Goal: Information Seeking & Learning: Check status

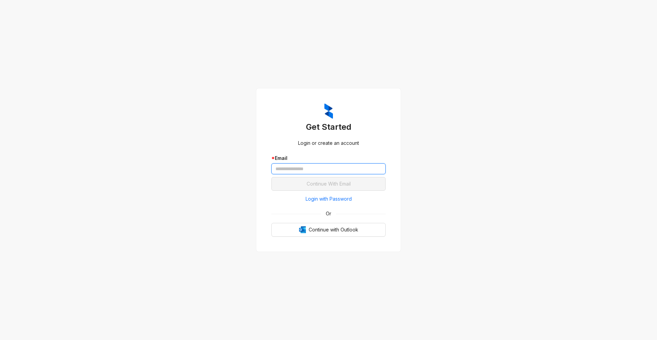
click at [278, 169] on input "text" at bounding box center [328, 168] width 114 height 11
type input "**********"
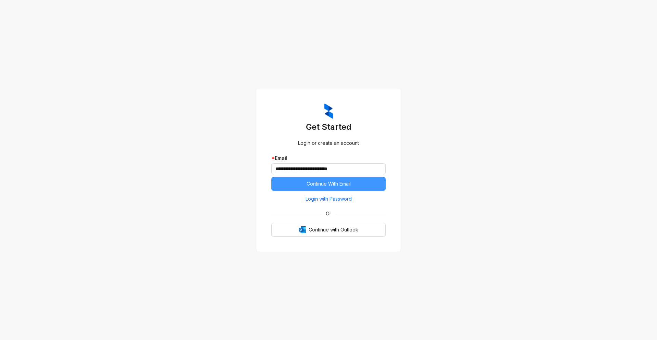
click at [319, 187] on span "Continue With Email" at bounding box center [329, 184] width 44 height 8
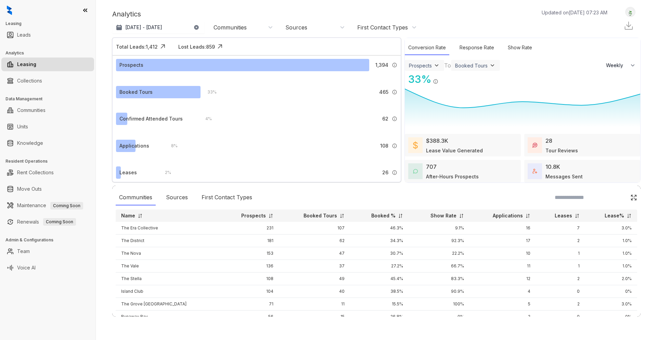
select select "******"
click at [257, 27] on div "Communities" at bounding box center [244, 28] width 60 height 8
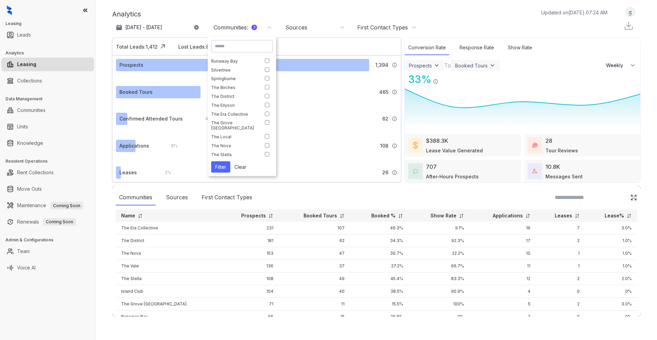
scroll to position [59, 0]
click at [222, 166] on button "Filter" at bounding box center [220, 166] width 19 height 11
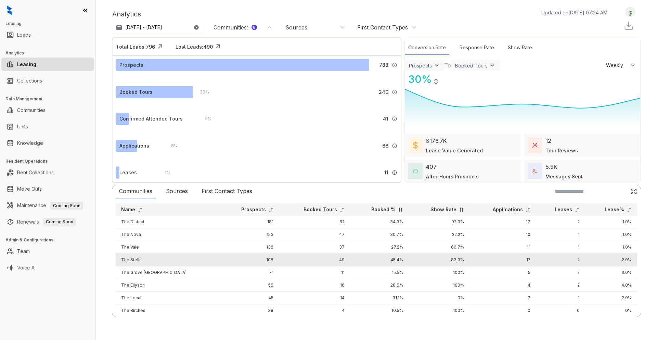
scroll to position [11, 0]
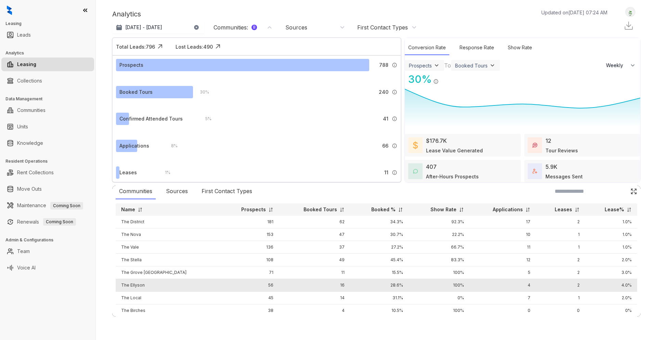
click at [150, 280] on td "The Ellyson" at bounding box center [168, 285] width 104 height 13
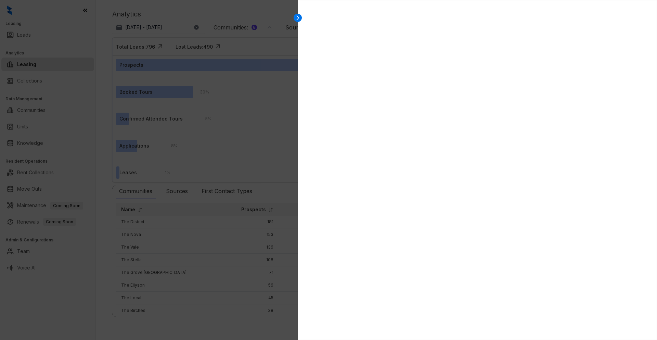
select select "******"
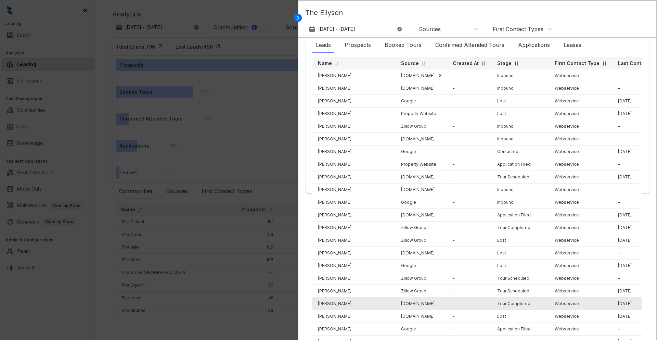
scroll to position [0, 0]
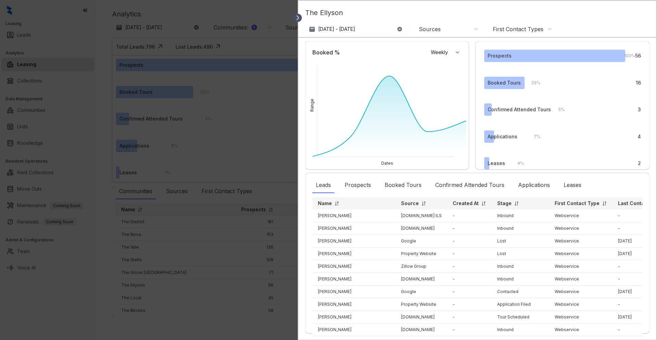
click at [298, 19] on icon at bounding box center [298, 18] width 2 height 4
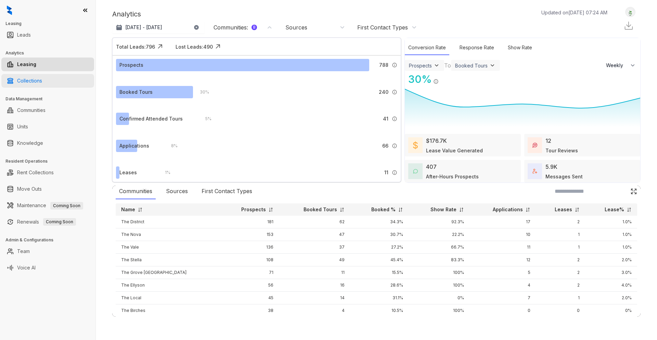
click at [25, 83] on link "Collections" at bounding box center [29, 81] width 25 height 14
click at [25, 80] on link "Collections" at bounding box center [29, 81] width 25 height 14
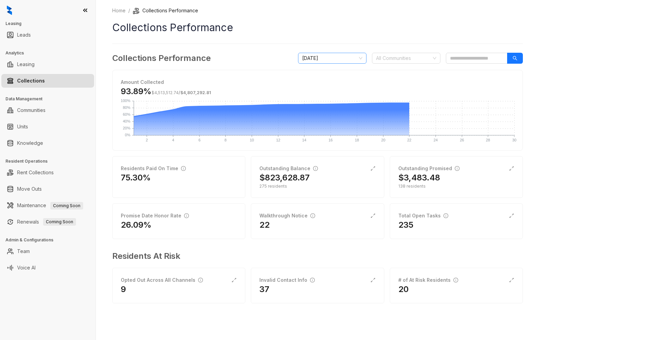
click at [364, 59] on div "[DATE]" at bounding box center [332, 58] width 68 height 11
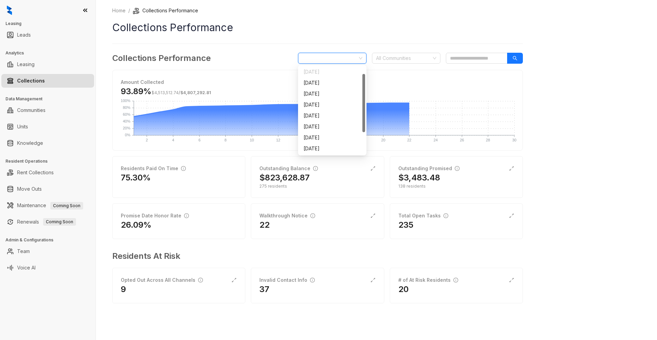
scroll to position [11, 0]
click at [323, 135] on div "[DATE]" at bounding box center [333, 138] width 58 height 8
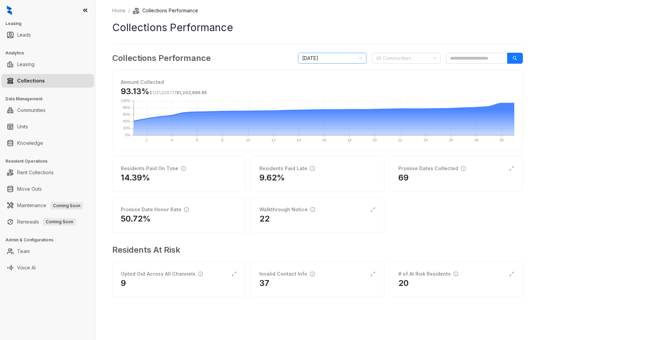
click at [358, 58] on span "[DATE]" at bounding box center [332, 58] width 60 height 10
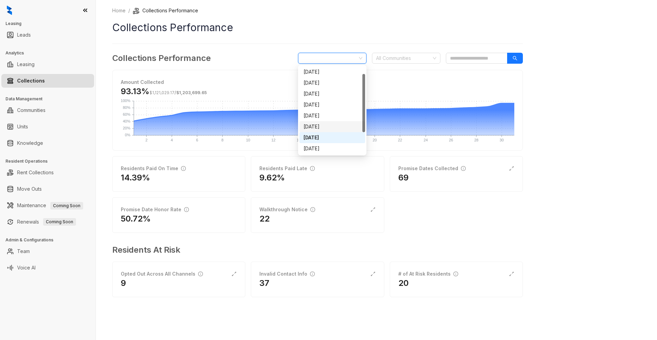
click at [319, 125] on div "[DATE]" at bounding box center [333, 127] width 58 height 8
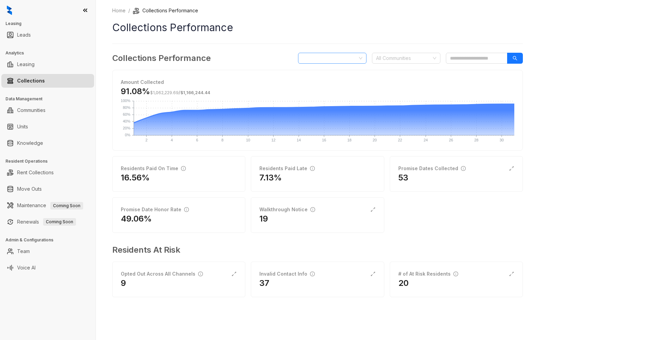
click at [355, 59] on span "[DATE]" at bounding box center [332, 58] width 60 height 10
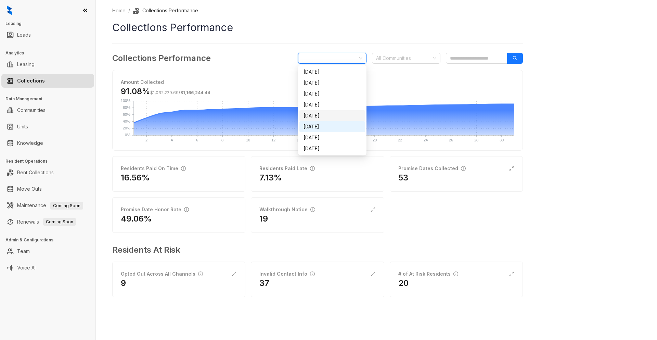
click at [317, 115] on div "[DATE]" at bounding box center [333, 116] width 58 height 8
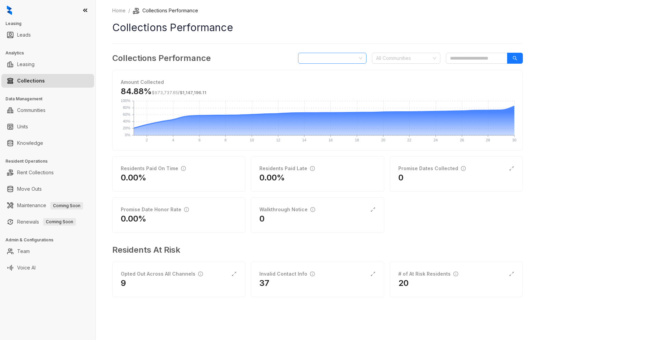
click at [349, 57] on span "[DATE]" at bounding box center [332, 58] width 60 height 10
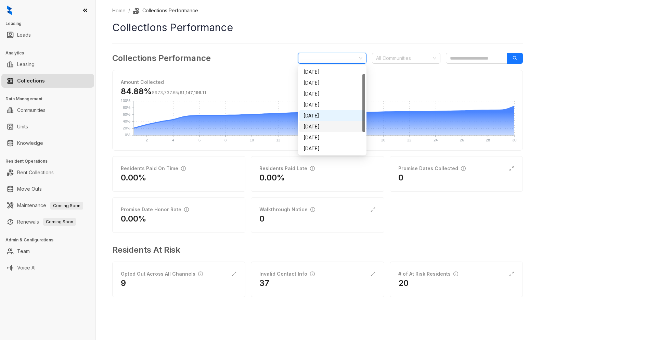
click at [319, 125] on div "[DATE]" at bounding box center [333, 127] width 58 height 8
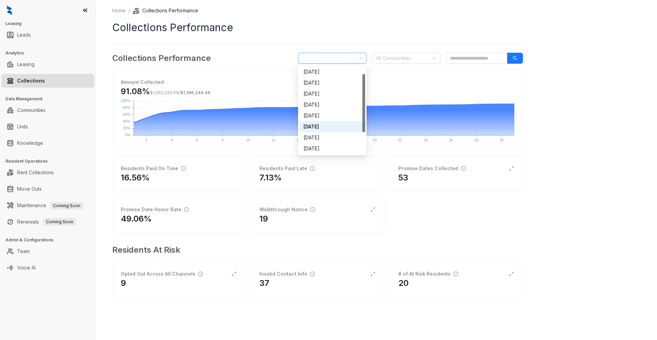
click at [355, 56] on span "[DATE]" at bounding box center [332, 58] width 60 height 10
click at [320, 139] on div "[DATE]" at bounding box center [333, 138] width 58 height 8
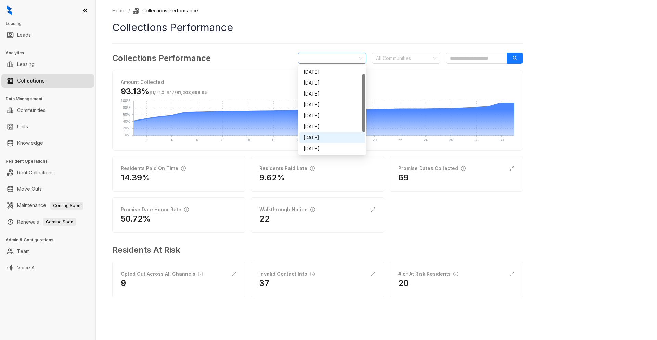
click at [351, 62] on span "[DATE]" at bounding box center [332, 58] width 60 height 10
click at [332, 148] on div "[DATE]" at bounding box center [333, 149] width 58 height 8
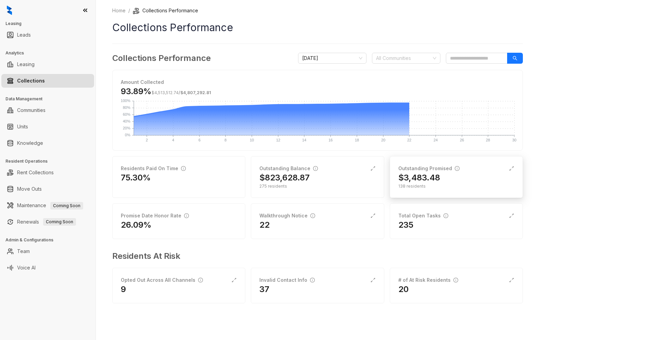
click at [436, 179] on h2 "$3,483.48" at bounding box center [419, 177] width 42 height 11
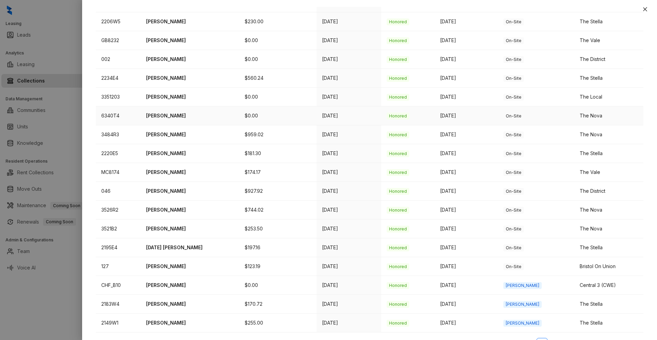
scroll to position [204, 0]
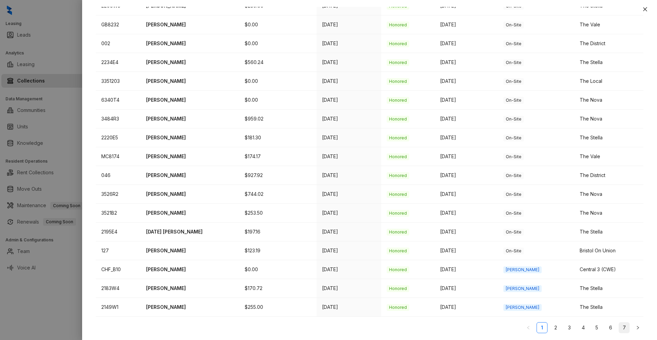
click at [621, 330] on link "7" at bounding box center [624, 327] width 10 height 10
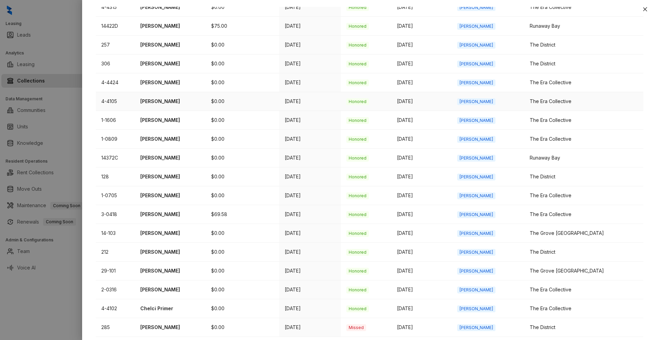
scroll to position [167, 0]
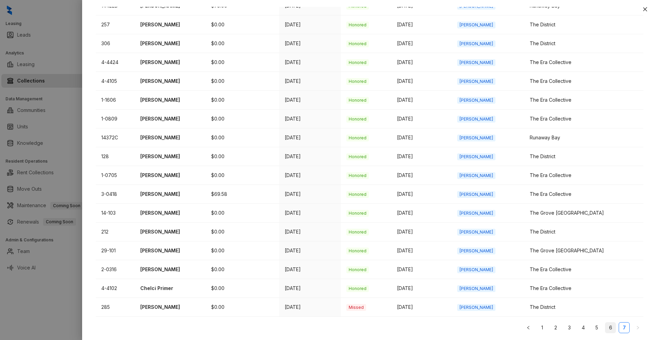
click at [606, 330] on link "6" at bounding box center [611, 327] width 10 height 10
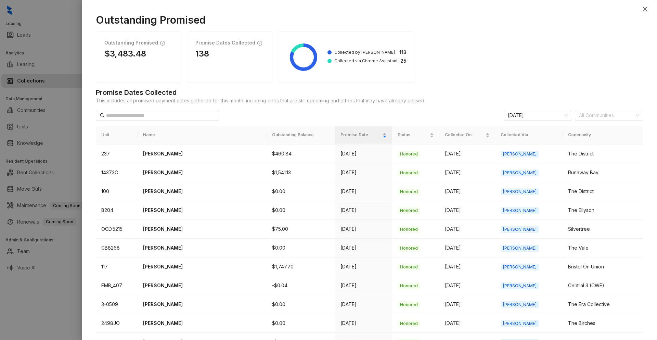
scroll to position [204, 0]
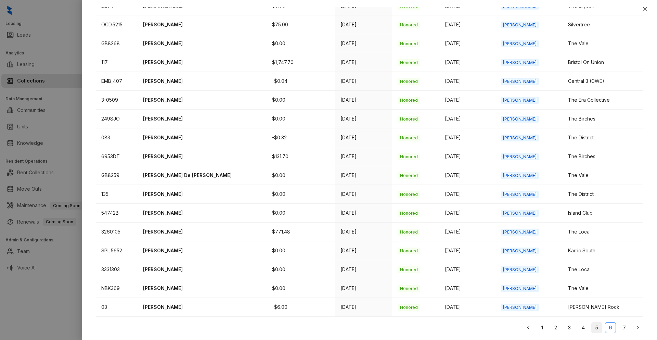
click at [592, 327] on link "5" at bounding box center [597, 327] width 10 height 10
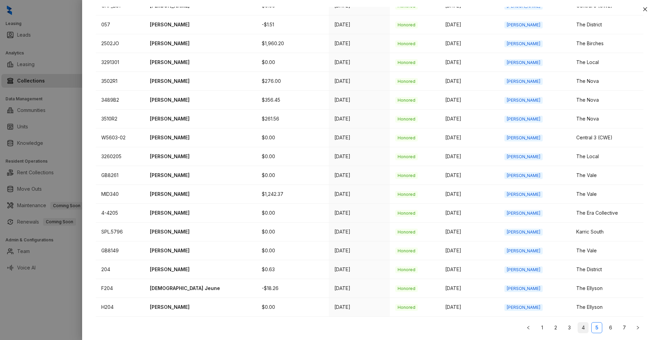
click at [579, 331] on link "4" at bounding box center [583, 327] width 10 height 10
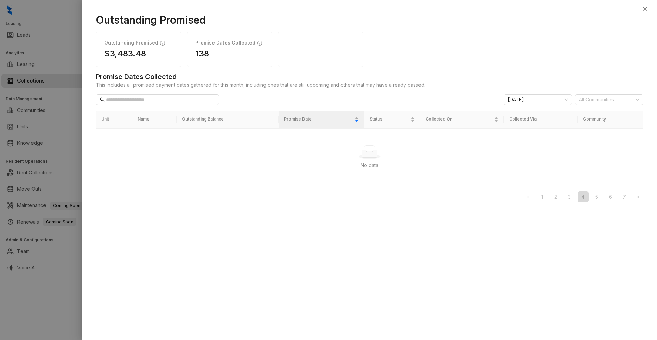
scroll to position [0, 0]
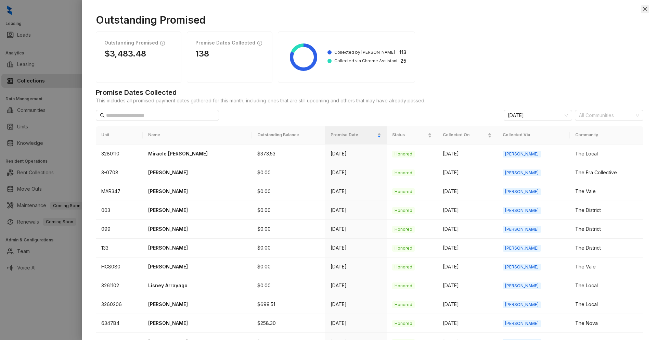
click at [644, 8] on icon "close" at bounding box center [645, 9] width 4 height 4
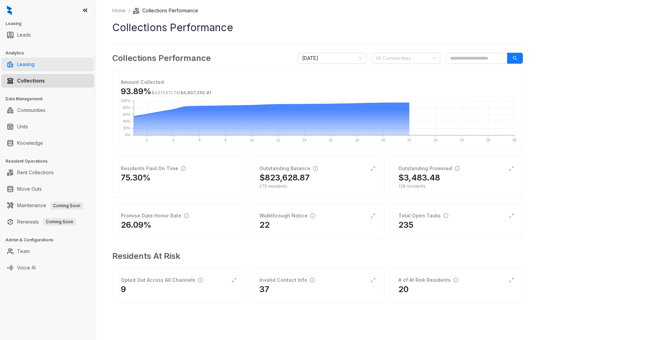
click at [28, 64] on link "Leasing" at bounding box center [25, 65] width 17 height 14
select select "******"
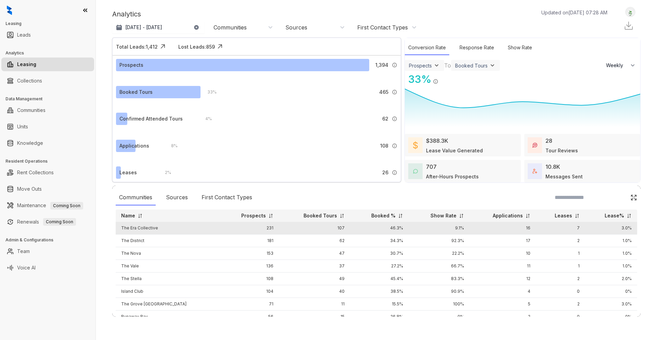
click at [165, 229] on td "The Era Collective" at bounding box center [168, 228] width 104 height 13
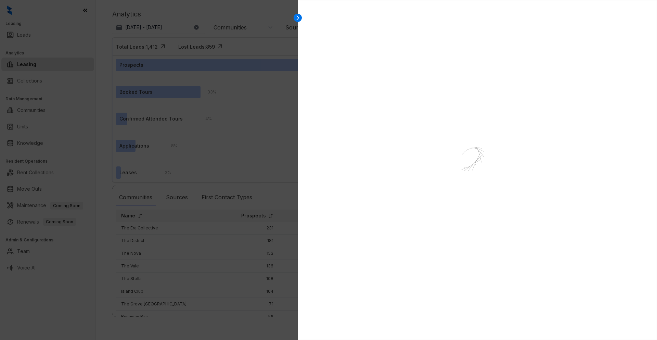
select select "******"
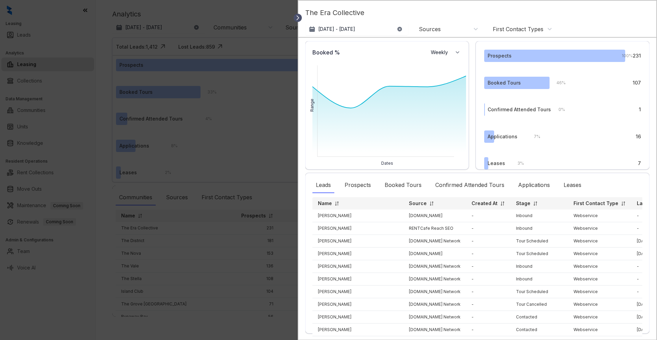
click at [296, 16] on icon at bounding box center [297, 17] width 7 height 7
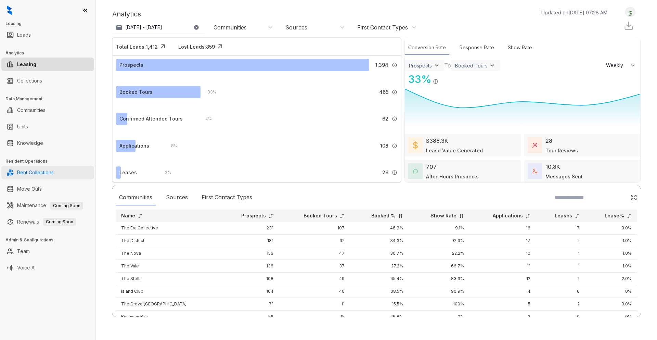
click at [32, 172] on link "Rent Collections" at bounding box center [35, 173] width 37 height 14
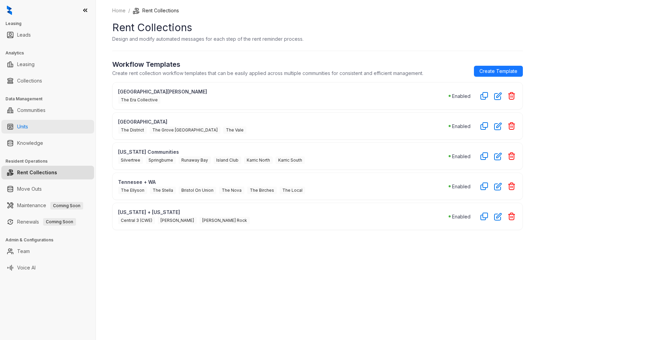
click at [26, 128] on link "Units" at bounding box center [22, 127] width 11 height 14
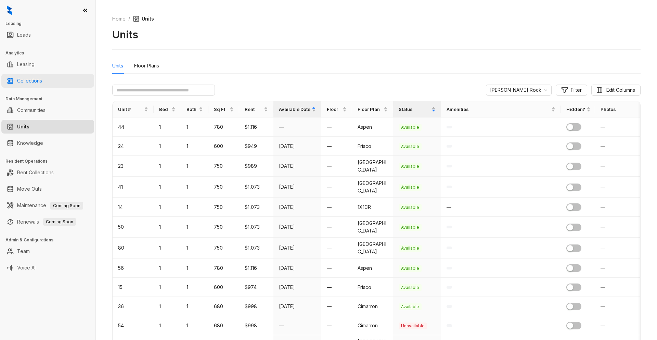
click at [42, 77] on link "Collections" at bounding box center [29, 81] width 25 height 14
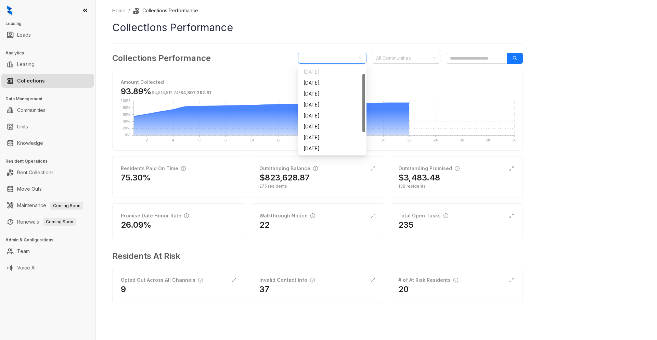
click at [359, 58] on span "[DATE]" at bounding box center [332, 58] width 60 height 10
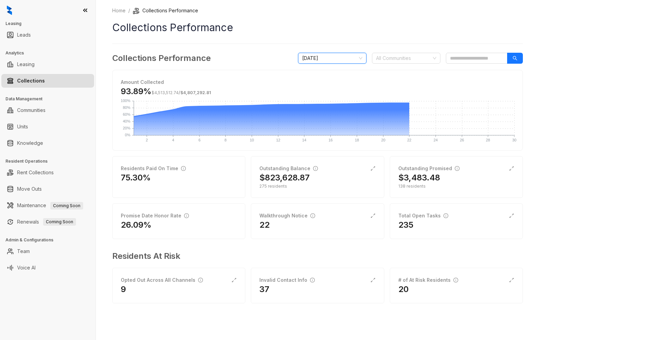
click at [359, 58] on span "[DATE]" at bounding box center [332, 58] width 60 height 10
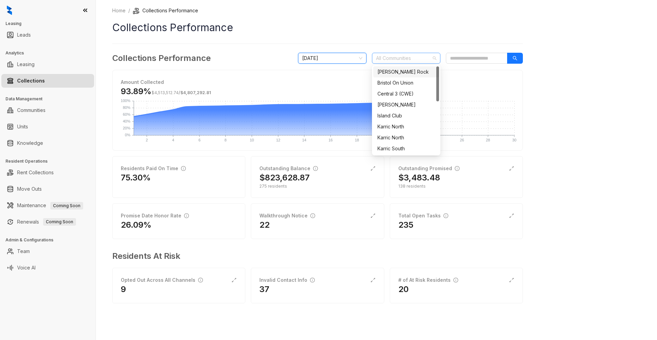
click at [398, 59] on div at bounding box center [402, 58] width 59 height 10
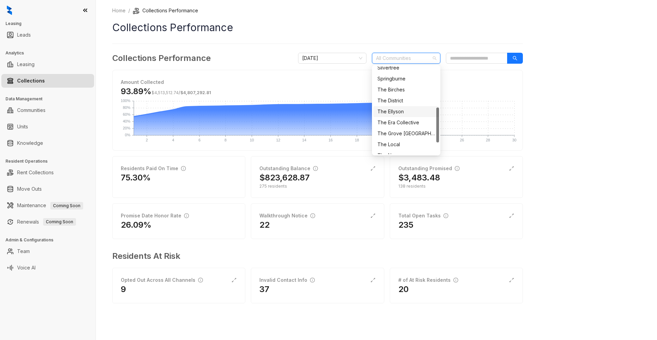
click at [395, 111] on div "The Ellyson" at bounding box center [407, 112] width 58 height 8
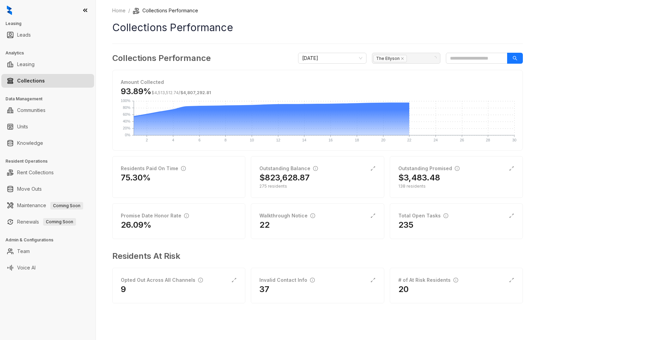
click at [558, 78] on div "Home / Collections Performance Collections Performance Collections Performance …" at bounding box center [376, 170] width 561 height 340
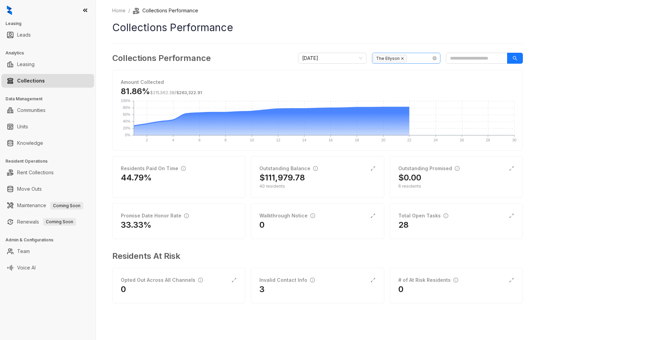
click at [402, 59] on icon "close" at bounding box center [402, 58] width 3 height 3
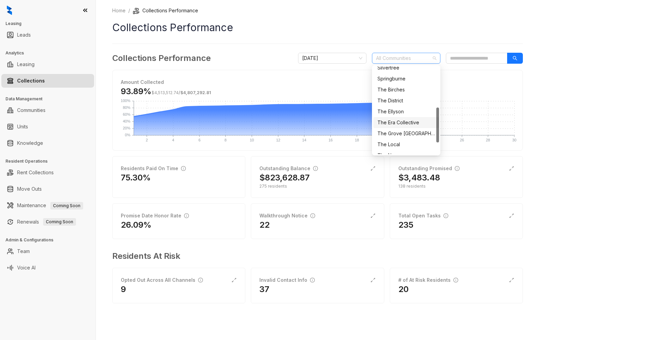
click at [388, 121] on div "The Era Collective" at bounding box center [407, 123] width 58 height 8
click at [517, 57] on icon "search" at bounding box center [515, 58] width 5 height 5
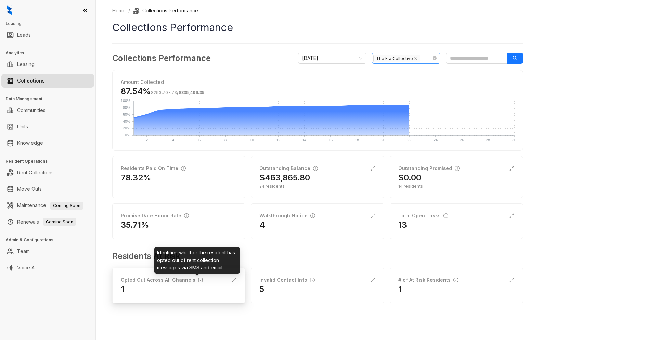
click at [198, 279] on icon "info-circle" at bounding box center [200, 280] width 5 height 5
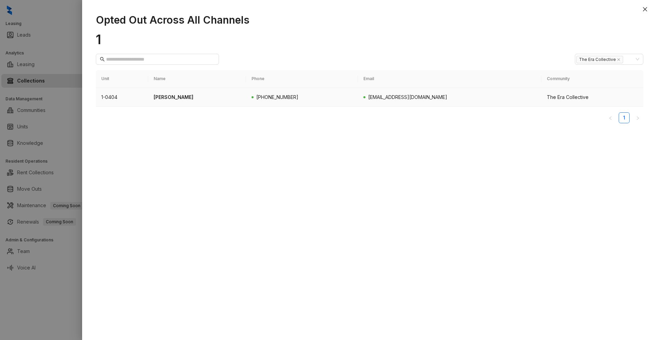
click at [174, 99] on p "[PERSON_NAME]" at bounding box center [197, 97] width 87 height 8
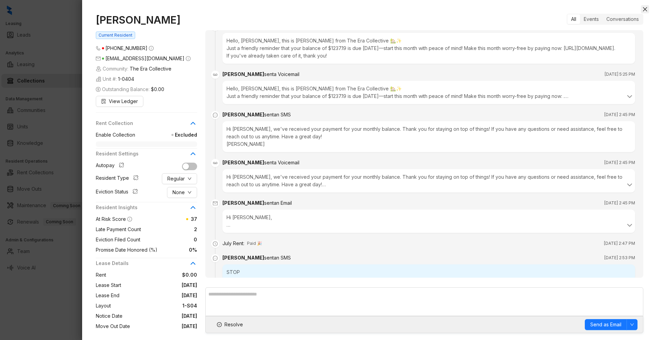
click at [646, 11] on icon "close" at bounding box center [645, 9] width 5 height 5
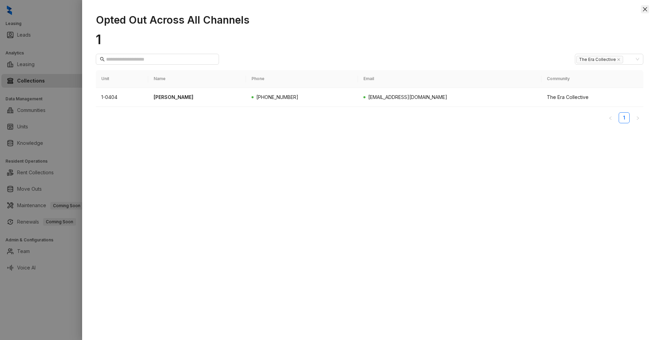
click at [648, 10] on icon "close" at bounding box center [645, 9] width 5 height 5
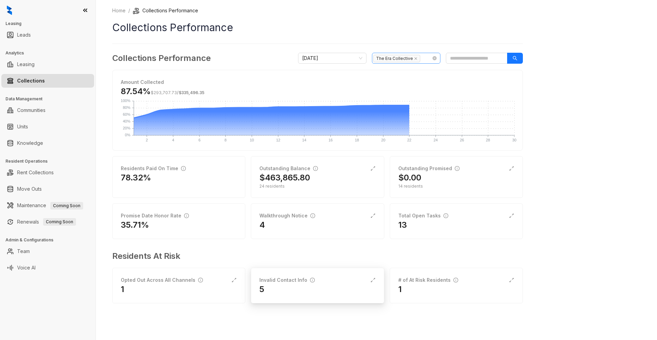
click at [263, 290] on h2 "5" at bounding box center [261, 289] width 5 height 11
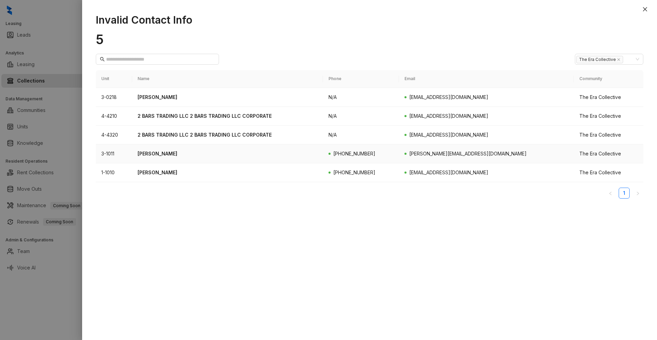
click at [123, 156] on td "3-1011" at bounding box center [114, 153] width 36 height 19
click at [158, 153] on p "[PERSON_NAME]" at bounding box center [228, 154] width 180 height 8
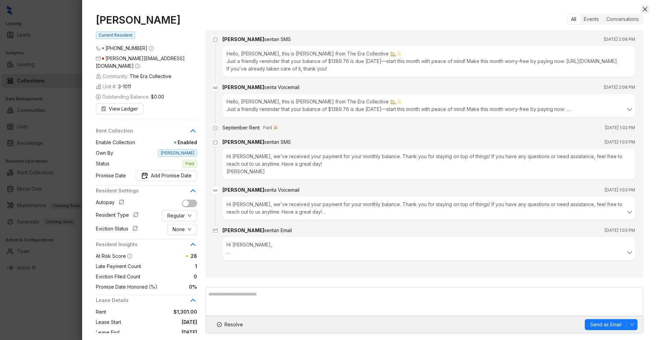
click at [642, 9] on button "Close" at bounding box center [645, 9] width 8 height 8
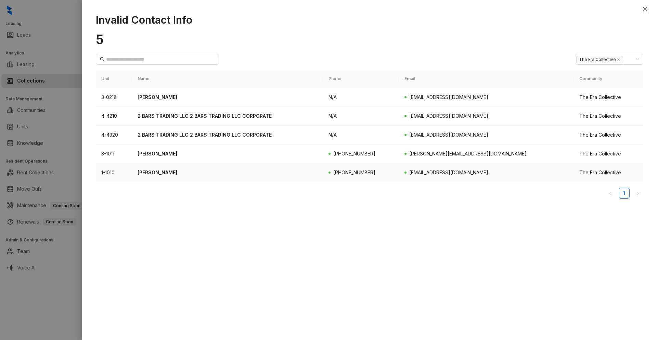
click at [172, 173] on p "[PERSON_NAME]" at bounding box center [228, 173] width 180 height 8
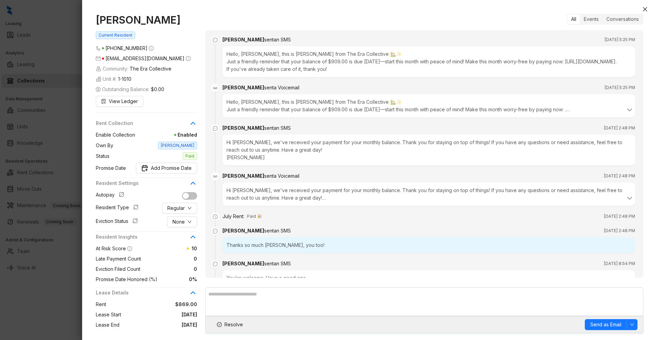
scroll to position [511, 0]
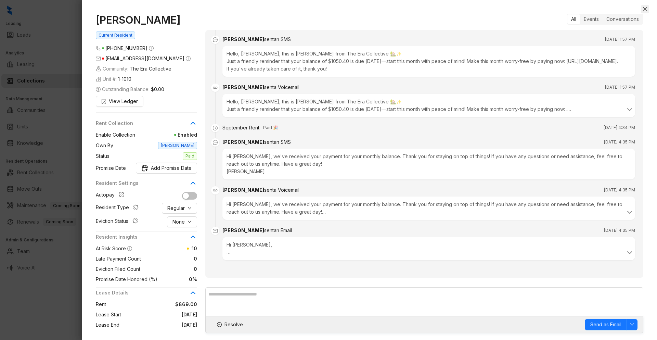
click at [647, 11] on icon "close" at bounding box center [645, 9] width 4 height 4
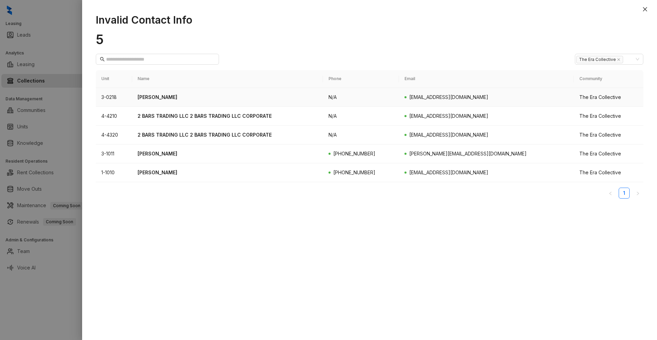
click at [173, 97] on p "[PERSON_NAME]" at bounding box center [228, 97] width 180 height 8
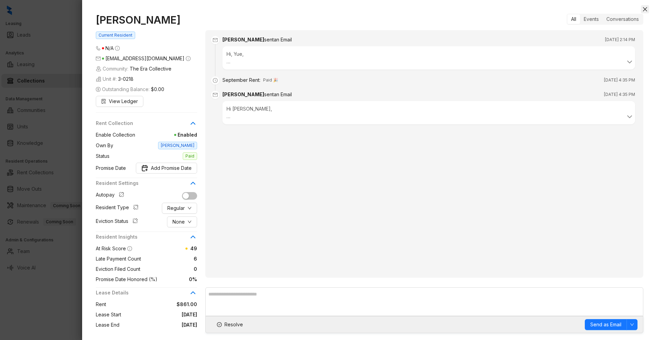
click at [647, 8] on icon "close" at bounding box center [645, 9] width 5 height 5
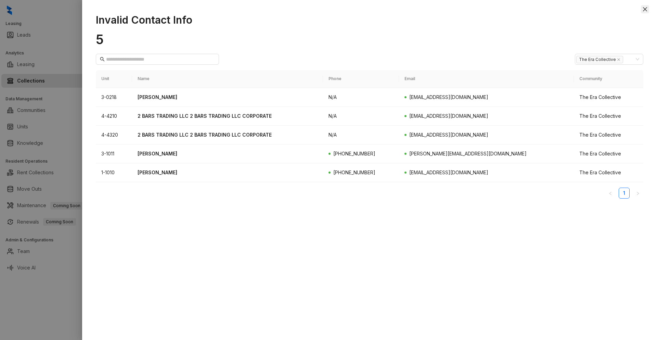
click at [646, 10] on icon "close" at bounding box center [645, 9] width 4 height 4
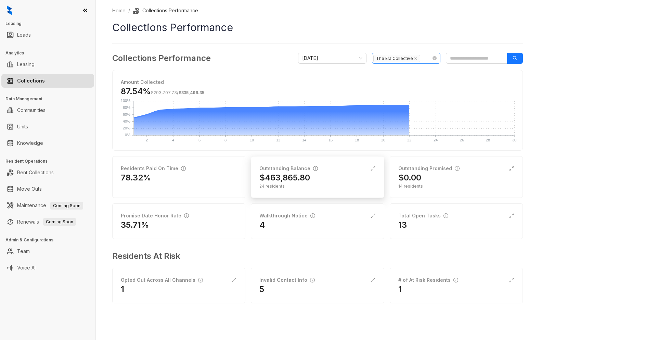
click at [306, 190] on div "Outstanding Balance $463,865.80 24 residents" at bounding box center [317, 177] width 133 height 42
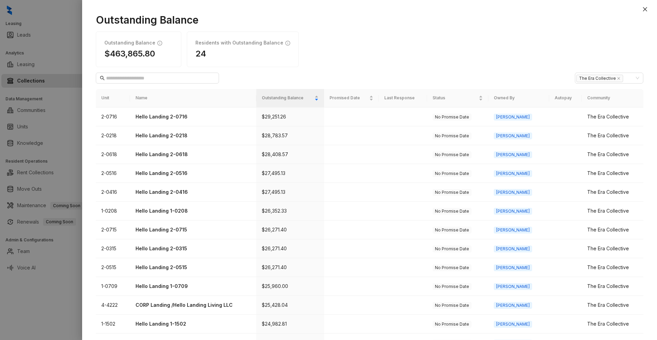
click at [646, 11] on icon "close" at bounding box center [645, 9] width 5 height 5
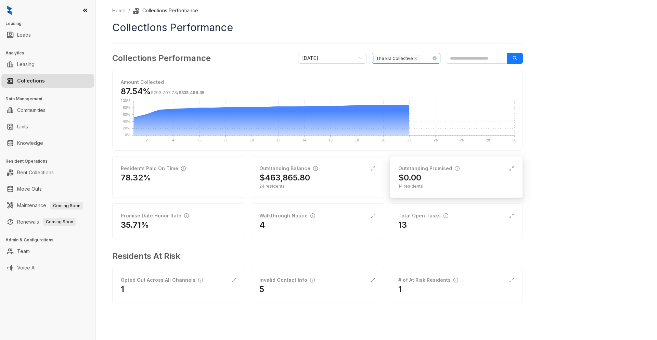
click at [420, 169] on div "Outstanding Promised" at bounding box center [428, 169] width 61 height 8
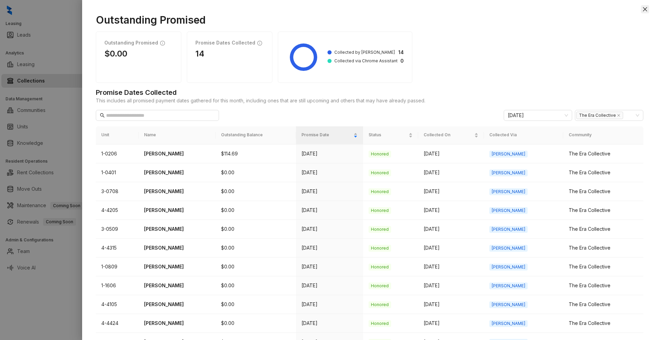
click at [644, 8] on icon "close" at bounding box center [645, 9] width 4 height 4
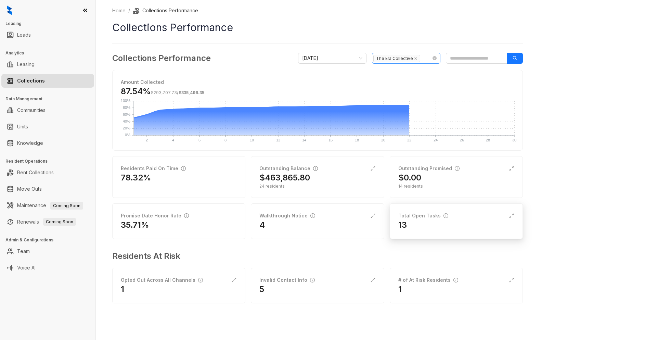
click at [417, 215] on div "Total Open Tasks" at bounding box center [423, 216] width 50 height 8
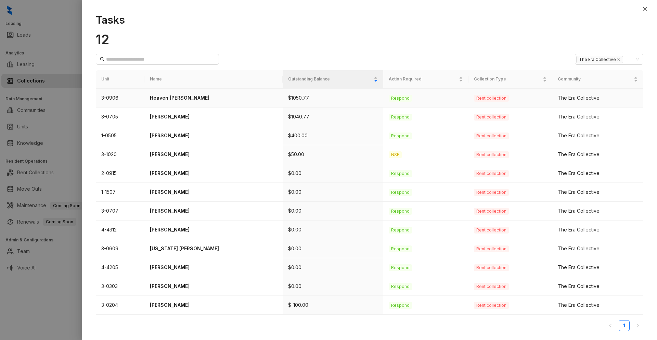
click at [192, 97] on p "Heaven [PERSON_NAME]" at bounding box center [213, 98] width 127 height 8
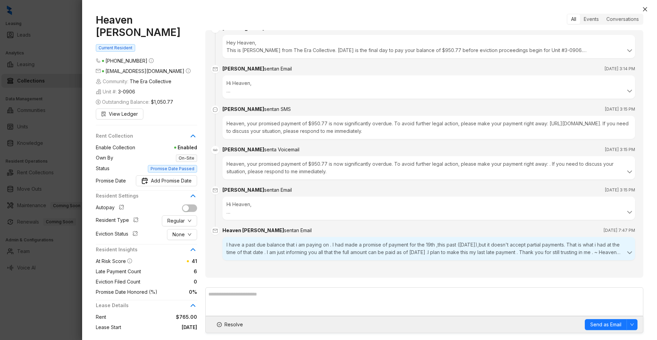
scroll to position [2626, 0]
click at [626, 250] on icon at bounding box center [630, 253] width 8 height 8
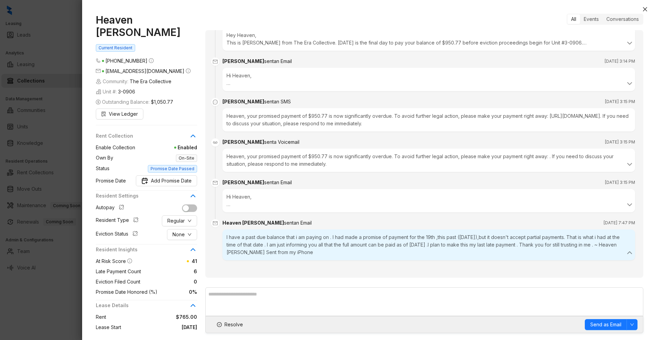
scroll to position [2634, 0]
click at [648, 10] on icon "close" at bounding box center [645, 9] width 5 height 5
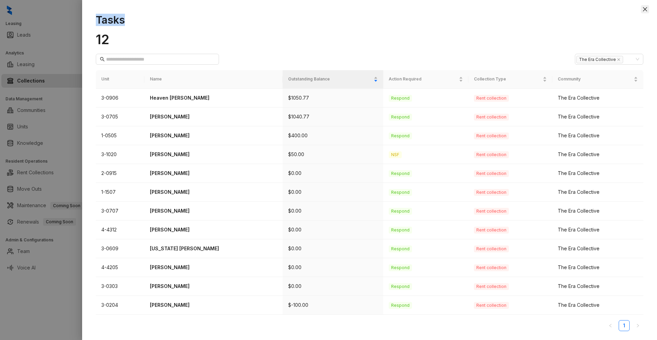
click at [643, 10] on div "Tasks 12 The Era Collective Unit Name Outstanding Balance Action Required Colle…" at bounding box center [369, 170] width 575 height 340
click at [644, 10] on icon "close" at bounding box center [645, 9] width 5 height 5
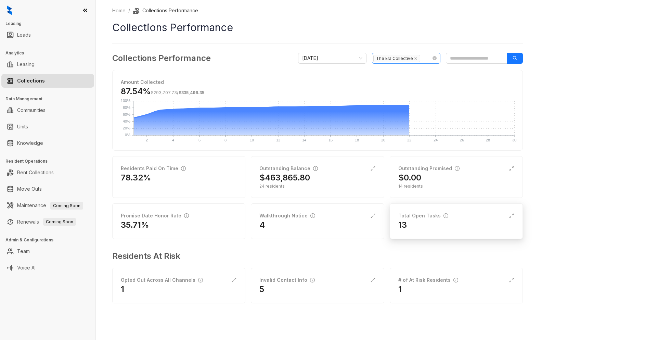
click at [422, 219] on div "Total Open Tasks" at bounding box center [423, 216] width 50 height 8
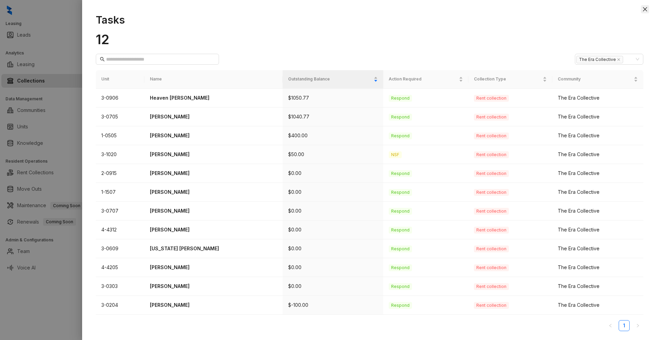
click at [645, 9] on icon "close" at bounding box center [645, 9] width 4 height 4
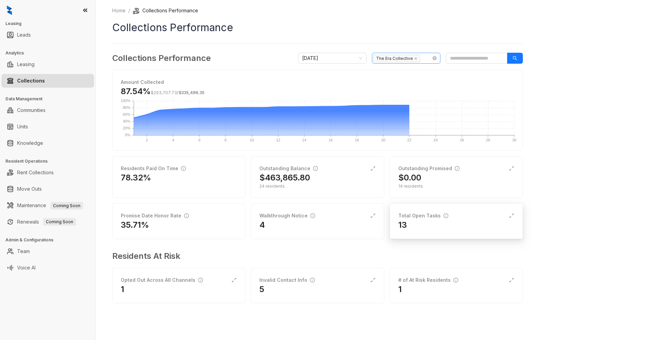
click at [417, 216] on div "Total Open Tasks" at bounding box center [423, 216] width 50 height 8
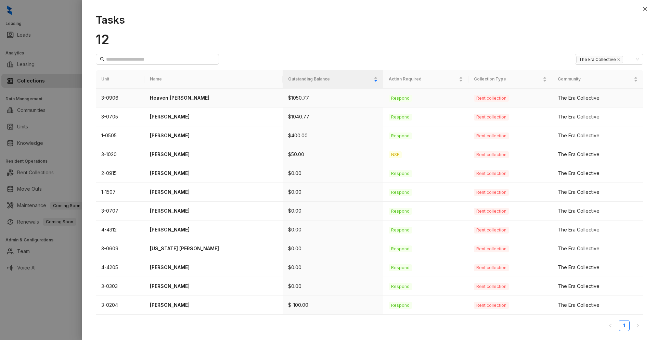
click at [190, 97] on p "Heaven [PERSON_NAME]" at bounding box center [213, 98] width 127 height 8
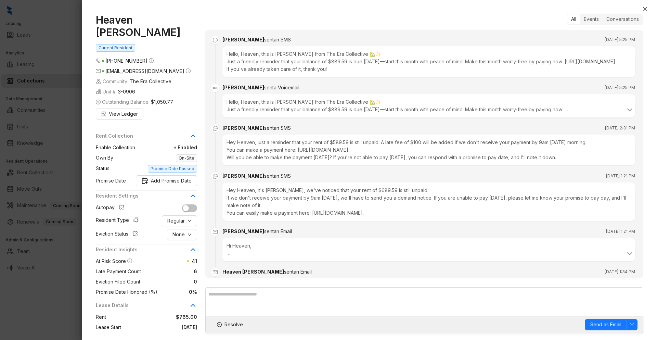
scroll to position [2626, 0]
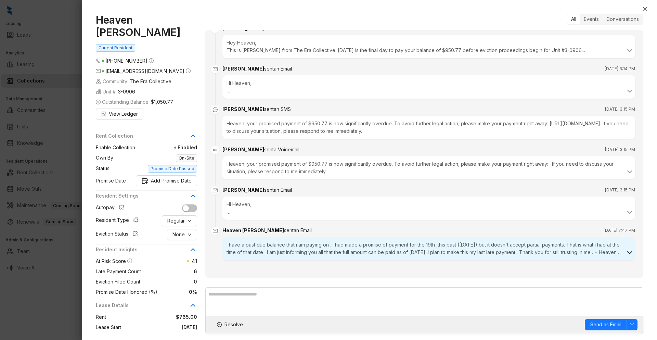
click at [626, 252] on icon at bounding box center [630, 253] width 8 height 8
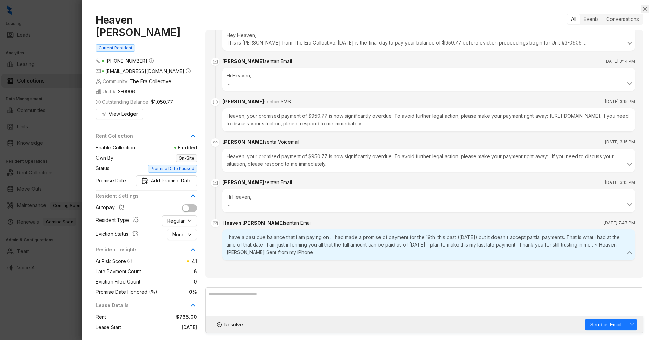
click at [646, 9] on icon "close" at bounding box center [645, 9] width 4 height 4
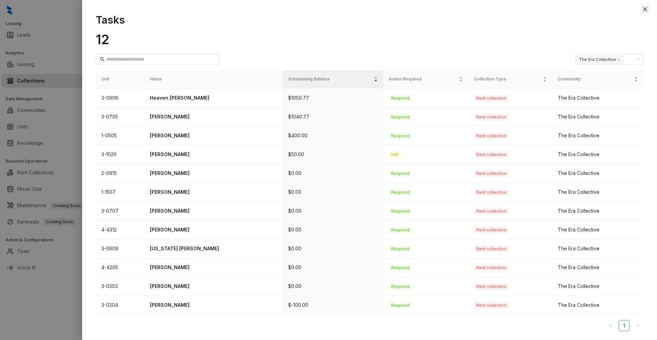
click at [646, 9] on icon "close" at bounding box center [645, 9] width 4 height 4
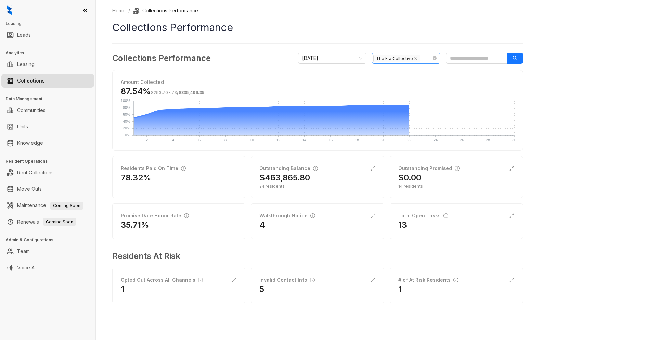
click at [413, 61] on span "The Era Collective" at bounding box center [396, 59] width 47 height 8
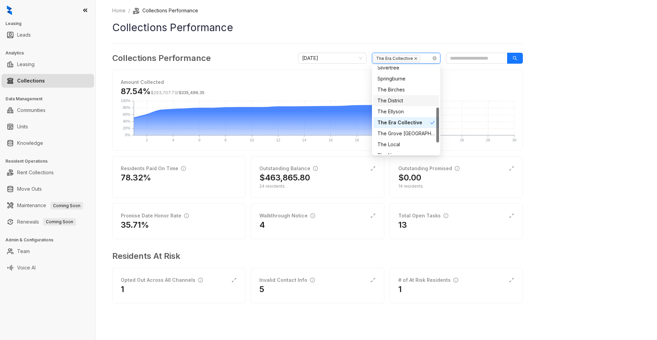
click at [414, 59] on icon "close" at bounding box center [415, 58] width 3 height 3
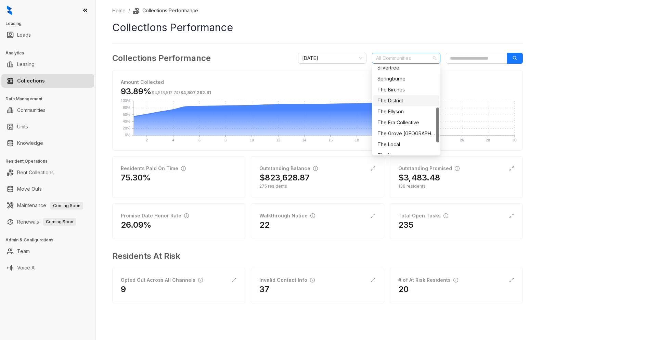
click at [434, 59] on div "All Communities" at bounding box center [406, 58] width 68 height 11
click at [397, 81] on div "Springburne" at bounding box center [407, 79] width 58 height 8
click at [519, 58] on button "button" at bounding box center [515, 58] width 16 height 11
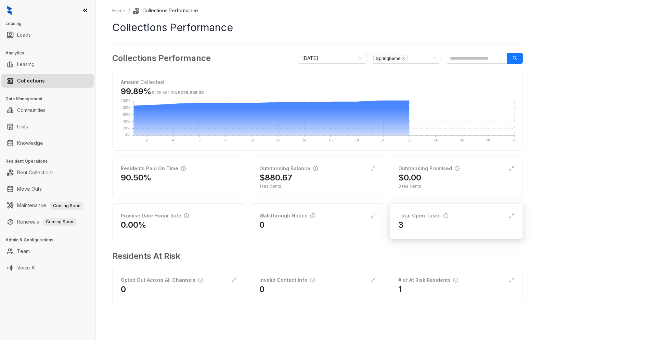
click at [411, 228] on div "3" at bounding box center [456, 224] width 116 height 11
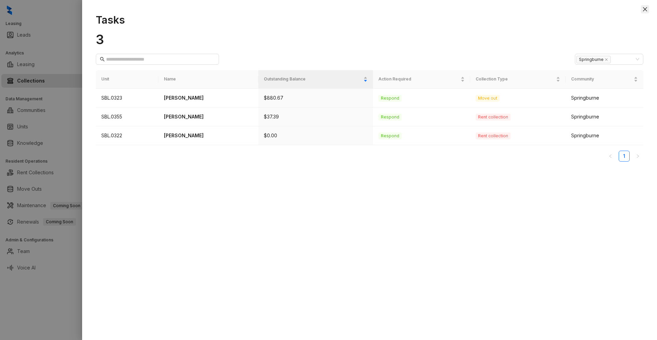
click at [645, 10] on icon "close" at bounding box center [645, 9] width 4 height 4
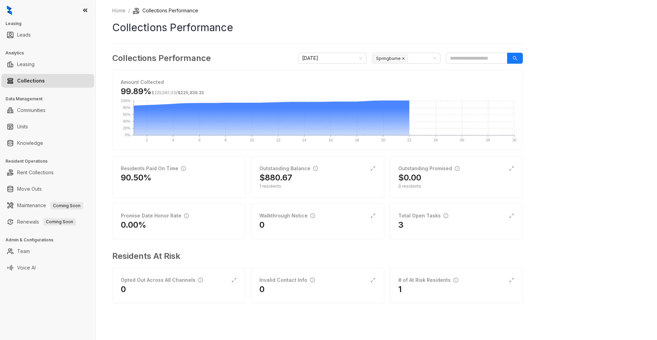
click at [403, 58] on icon "close" at bounding box center [403, 58] width 3 height 3
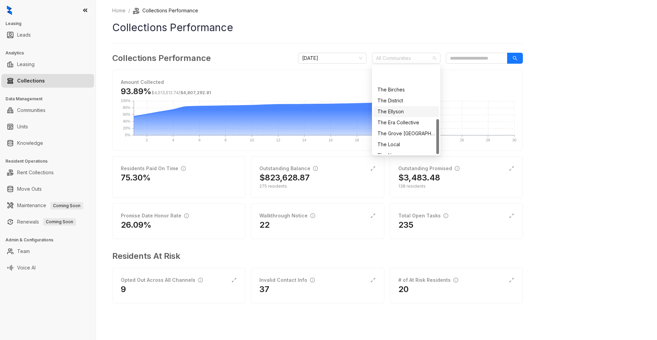
scroll to position [131, 0]
click at [389, 106] on div "The Grove [GEOGRAPHIC_DATA]" at bounding box center [407, 105] width 58 height 8
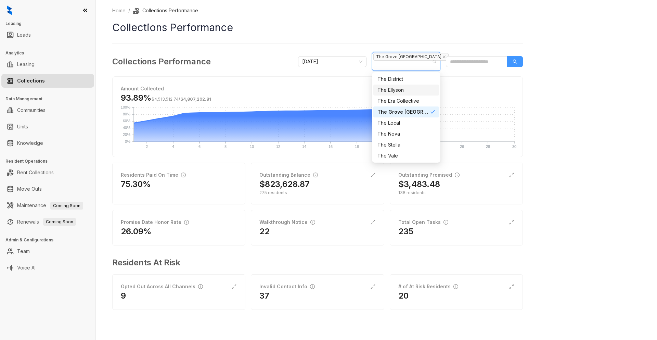
click at [514, 63] on icon "search" at bounding box center [515, 61] width 5 height 5
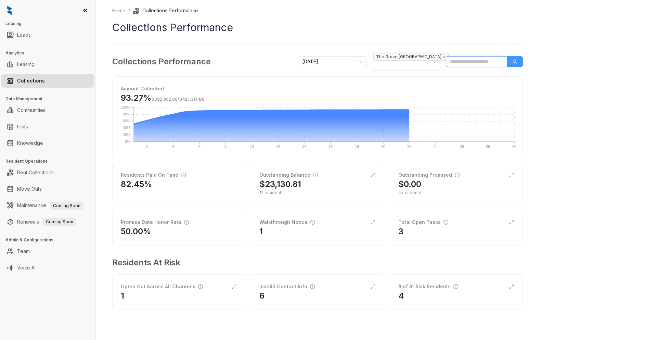
click at [516, 59] on icon "search" at bounding box center [515, 61] width 5 height 5
click at [414, 227] on div "3" at bounding box center [456, 231] width 116 height 11
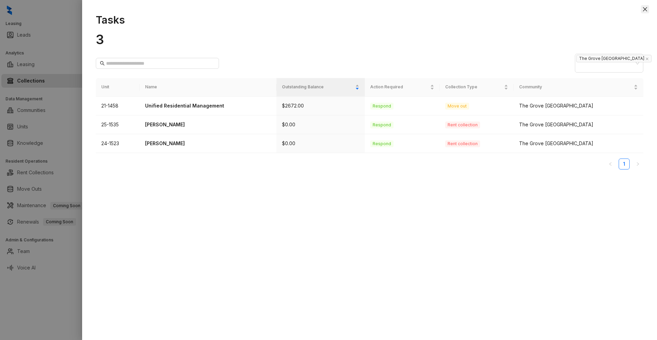
click at [643, 10] on icon "close" at bounding box center [645, 9] width 5 height 5
